Goal: Task Accomplishment & Management: Manage account settings

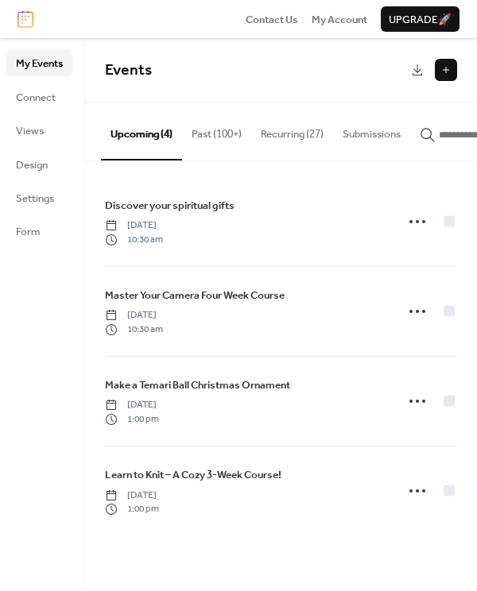
click at [273, 140] on button "Recurring (27)" at bounding box center [292, 131] width 82 height 56
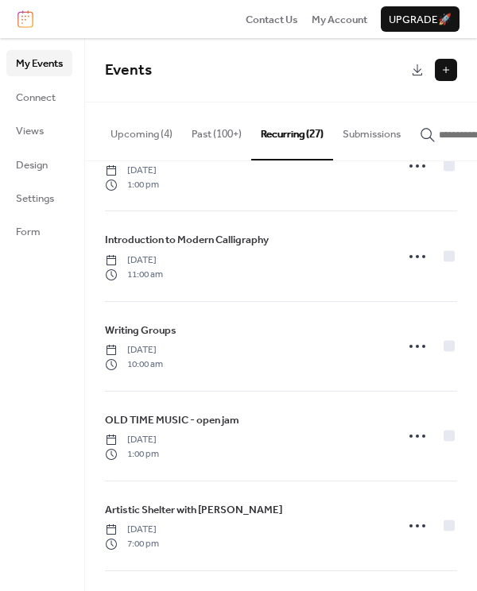
scroll to position [1126, 0]
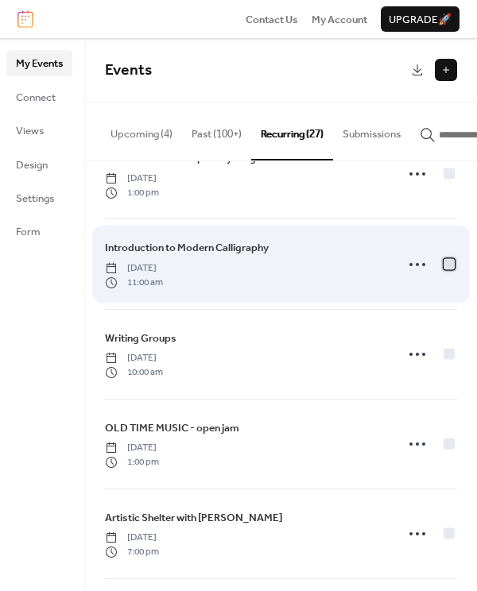
click at [444, 268] on div at bounding box center [449, 263] width 11 height 11
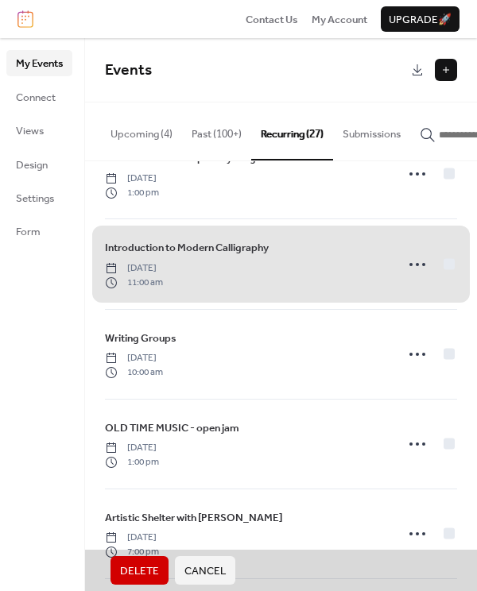
click at [126, 574] on span "Delete" at bounding box center [139, 572] width 39 height 16
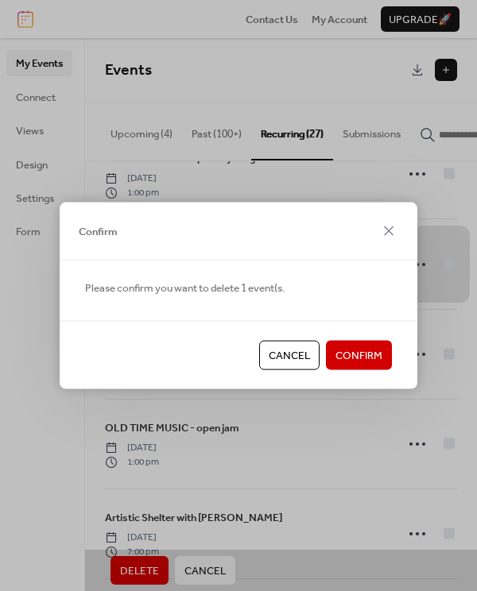
click at [357, 357] on span "Confirm" at bounding box center [358, 356] width 47 height 16
click at [391, 229] on icon at bounding box center [388, 231] width 19 height 19
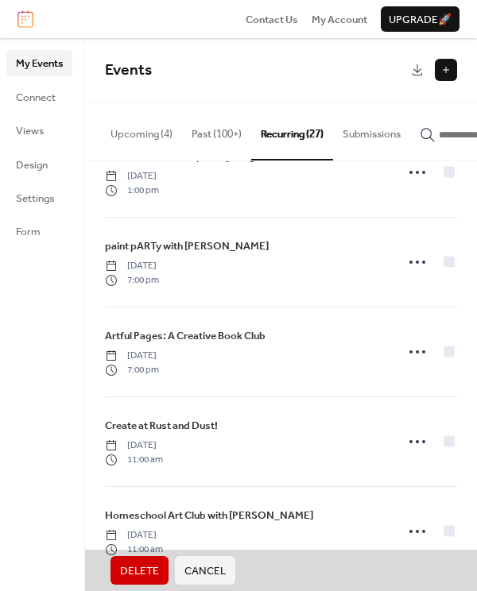
scroll to position [2032, 0]
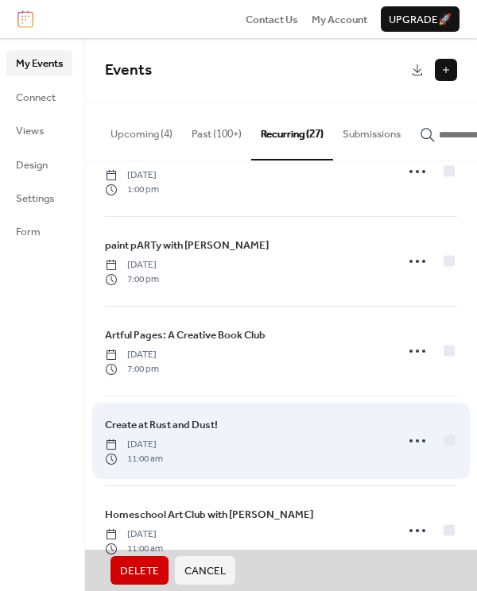
click at [413, 439] on div "Create at Rust and Dust! Saturday, October 4, 2025 11:00 am" at bounding box center [281, 441] width 352 height 90
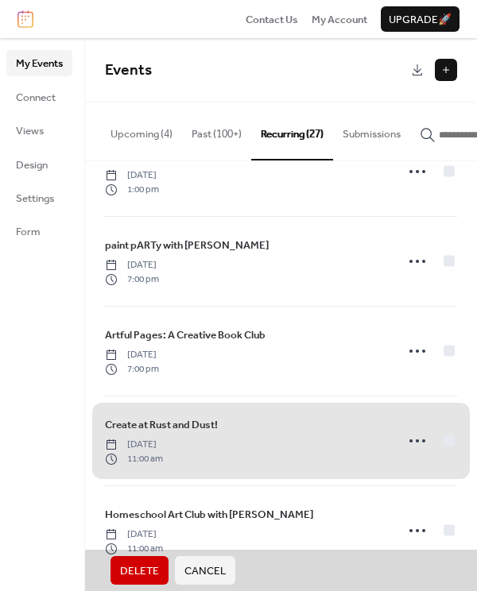
click at [416, 445] on div "Create at Rust and Dust! Saturday, October 4, 2025 11:00 am" at bounding box center [281, 441] width 352 height 90
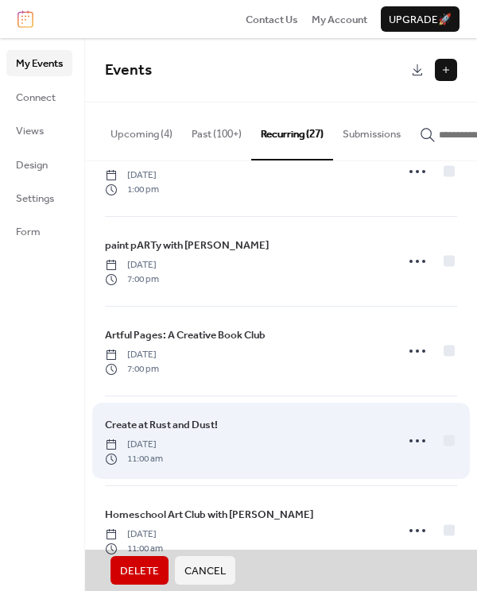
click at [413, 444] on div "Create at Rust and Dust! Saturday, October 4, 2025 11:00 am" at bounding box center [281, 441] width 352 height 90
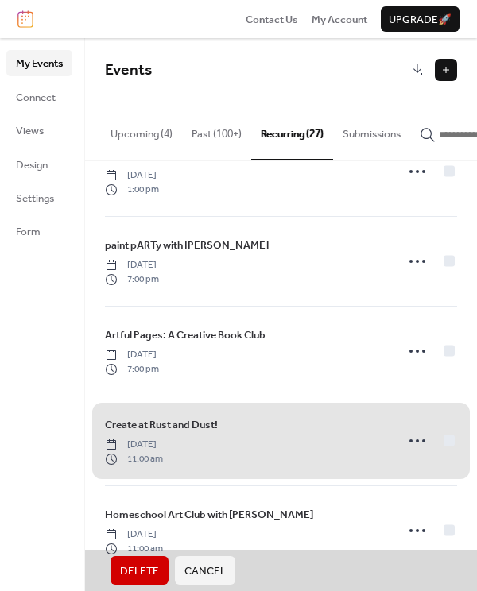
click at [405, 440] on div "Create at Rust and Dust! Saturday, October 4, 2025 11:00 am" at bounding box center [281, 441] width 352 height 90
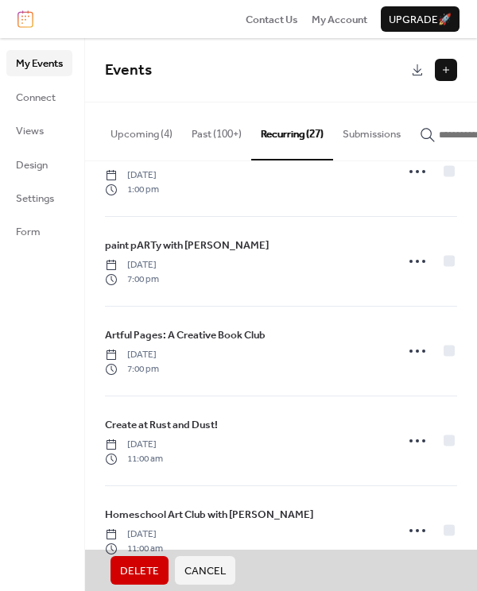
click at [212, 564] on span "Cancel" at bounding box center [204, 572] width 41 height 16
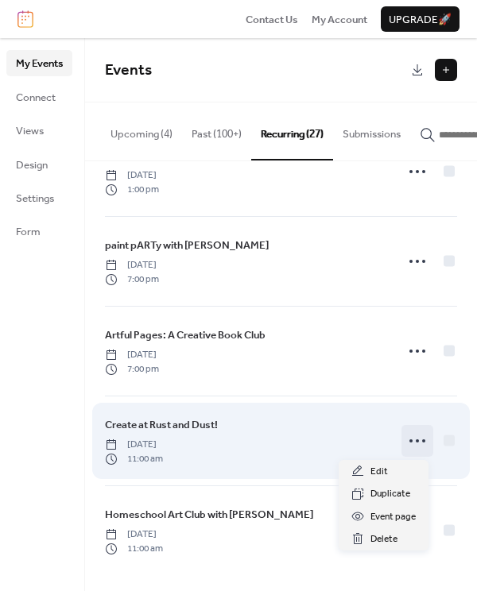
click at [416, 440] on circle at bounding box center [417, 441] width 3 height 3
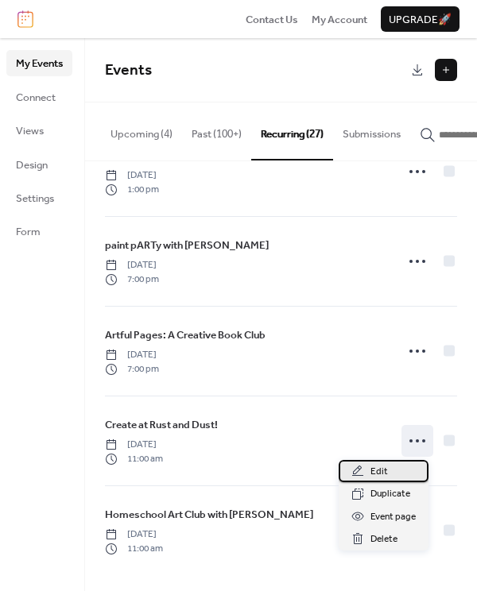
click at [382, 473] on span "Edit" at bounding box center [378, 472] width 17 height 16
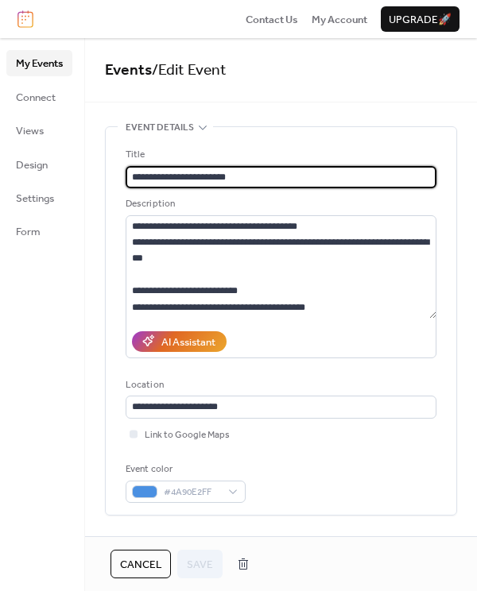
type input "**********"
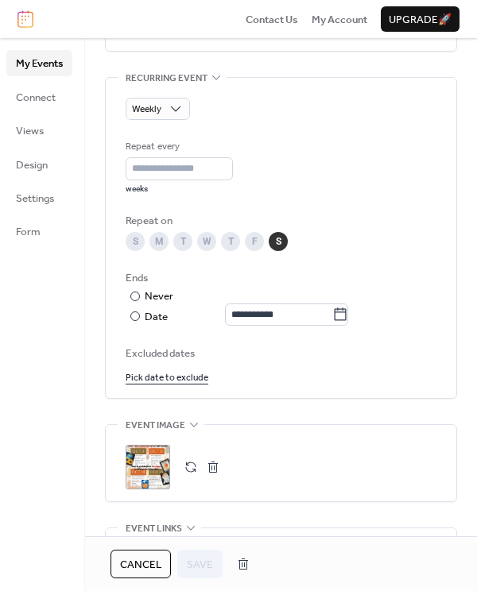
scroll to position [726, 0]
click at [194, 465] on button "button" at bounding box center [191, 466] width 22 height 22
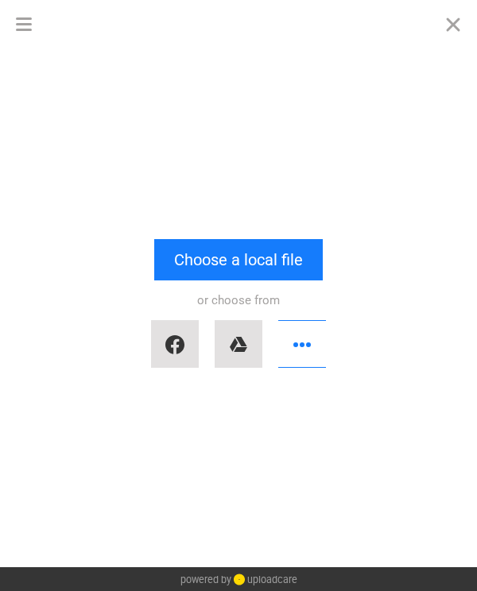
scroll to position [0, 0]
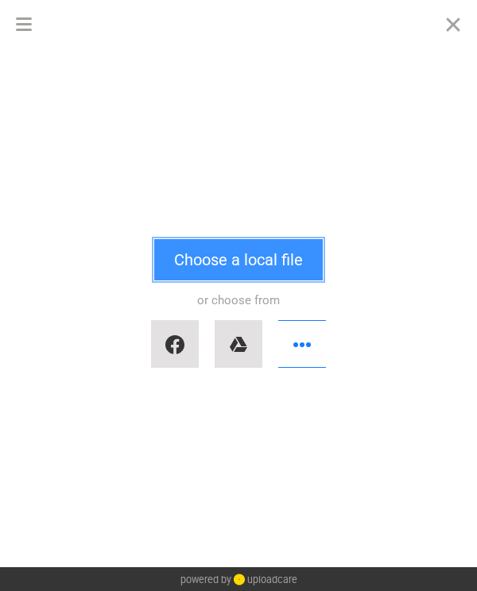
click at [231, 257] on button "Choose a local file" at bounding box center [238, 259] width 169 height 41
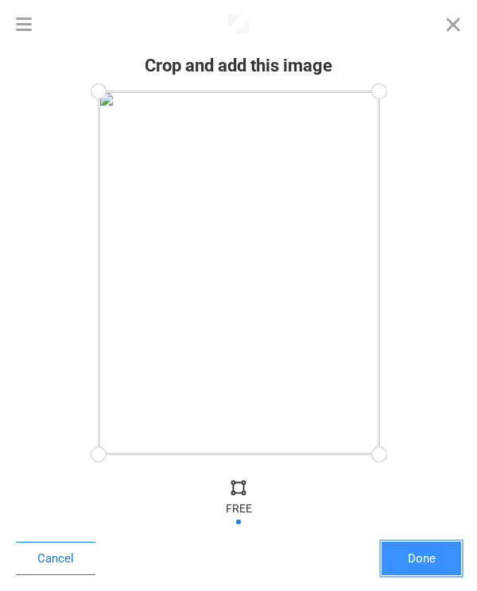
click at [420, 556] on button "Done" at bounding box center [421, 558] width 79 height 33
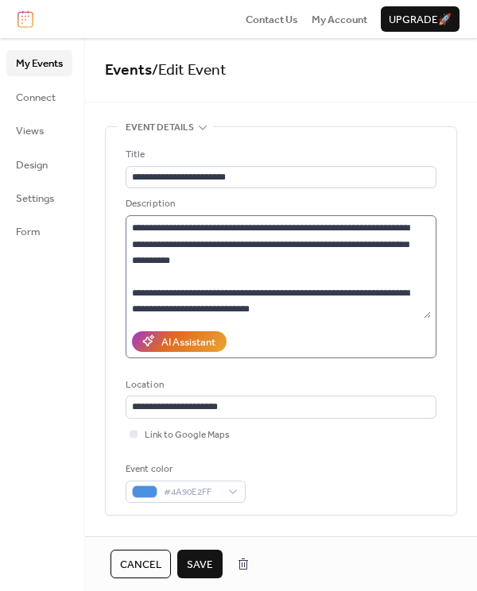
scroll to position [340, 0]
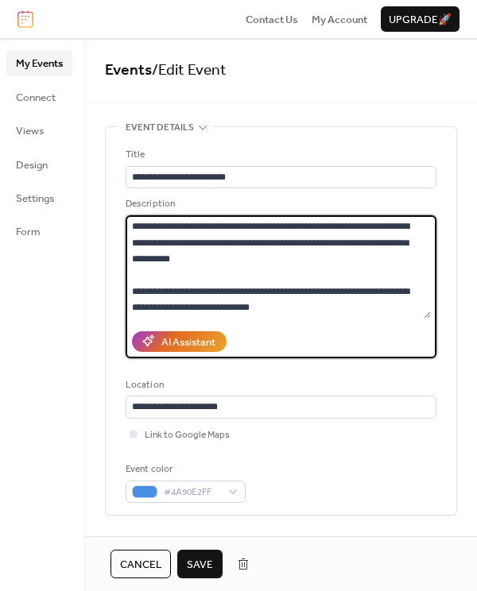
click at [312, 289] on textarea "**********" at bounding box center [278, 266] width 305 height 103
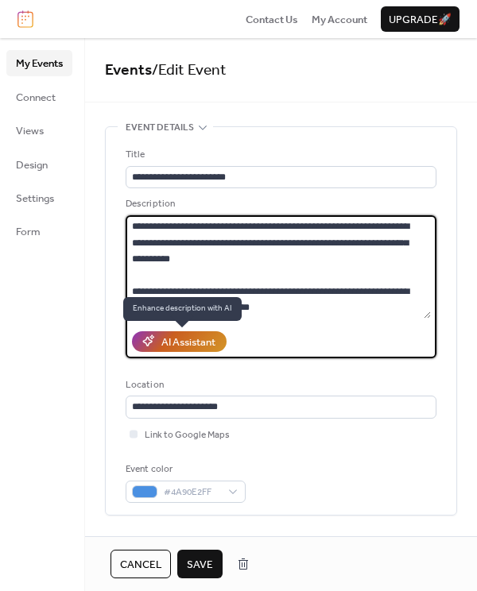
type textarea "**********"
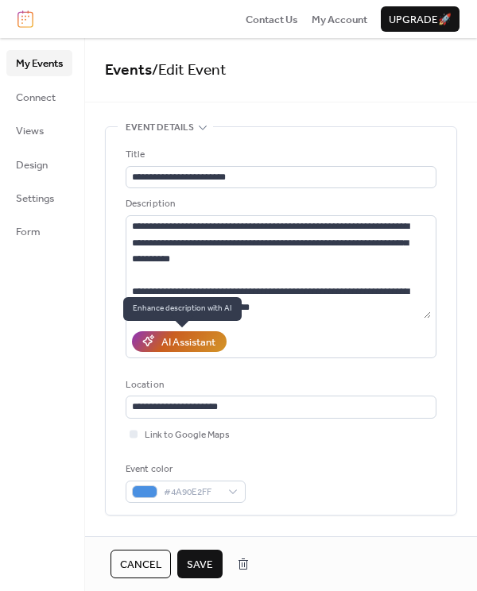
click at [191, 339] on div "AI Assistant" at bounding box center [188, 343] width 54 height 16
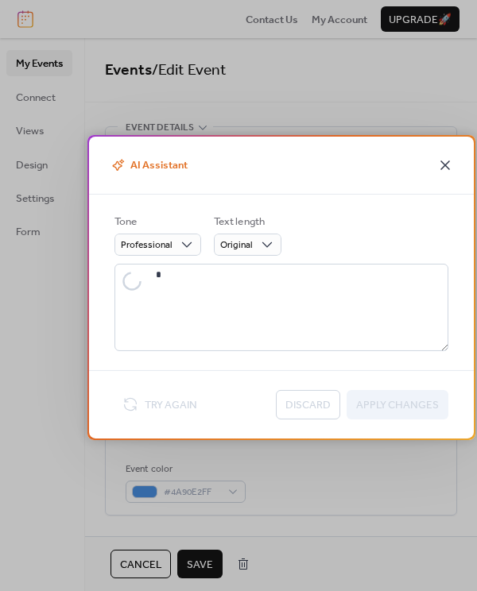
click at [445, 160] on icon at bounding box center [445, 164] width 19 height 19
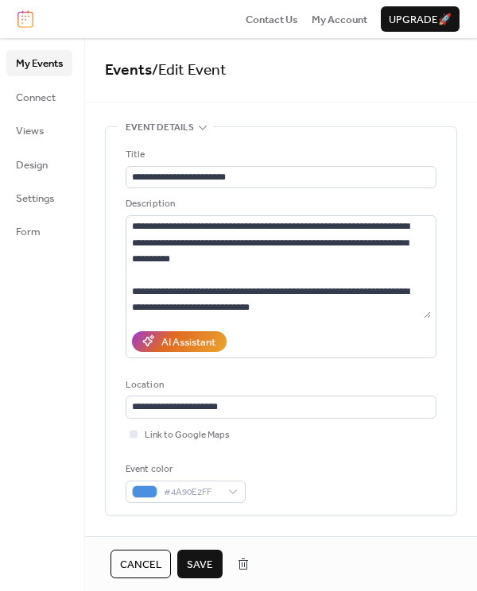
click at [211, 560] on span "Save" at bounding box center [200, 565] width 26 height 16
